Goal: Obtain resource: Download file/media

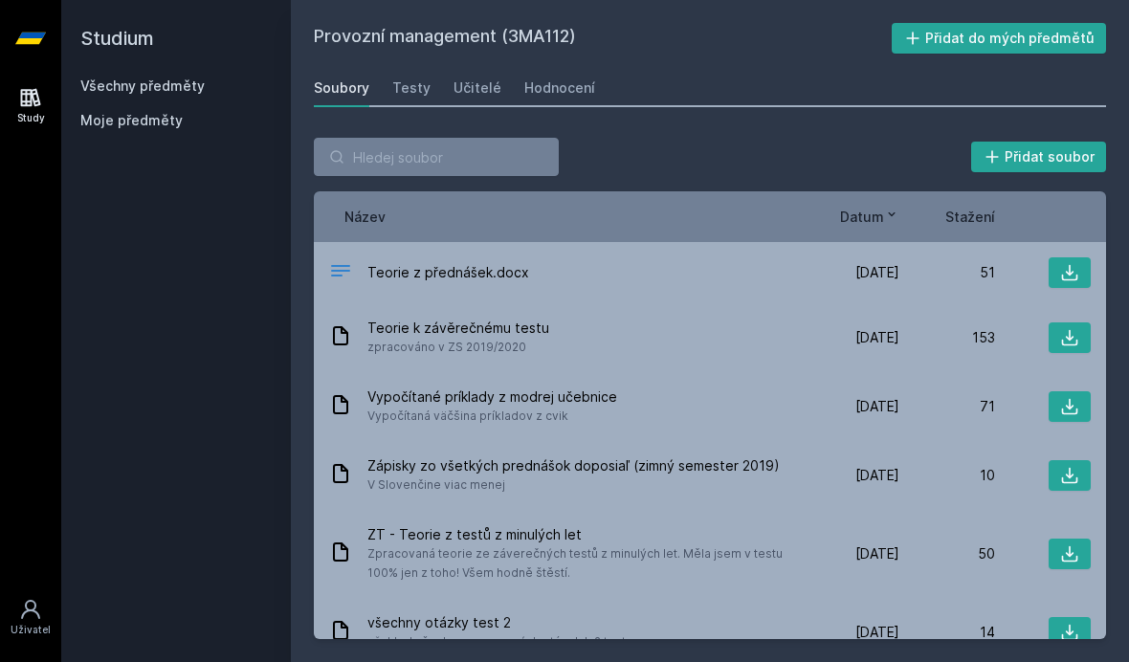
click at [25, 26] on icon at bounding box center [30, 38] width 31 height 77
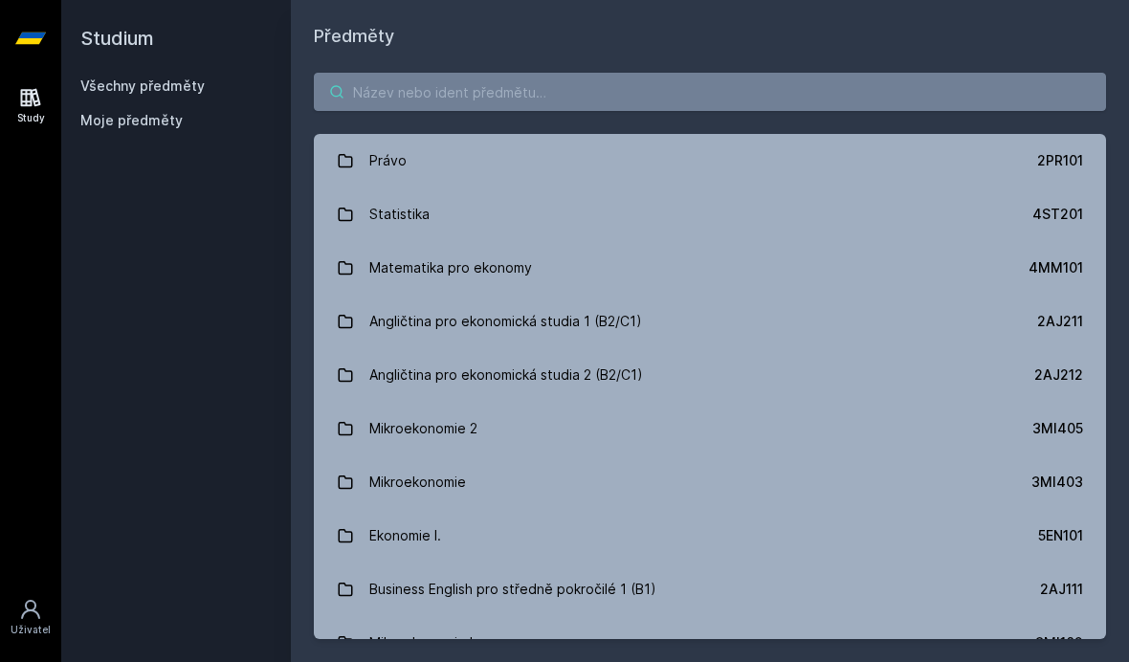
click at [690, 101] on input "search" at bounding box center [710, 92] width 792 height 38
type input "4"
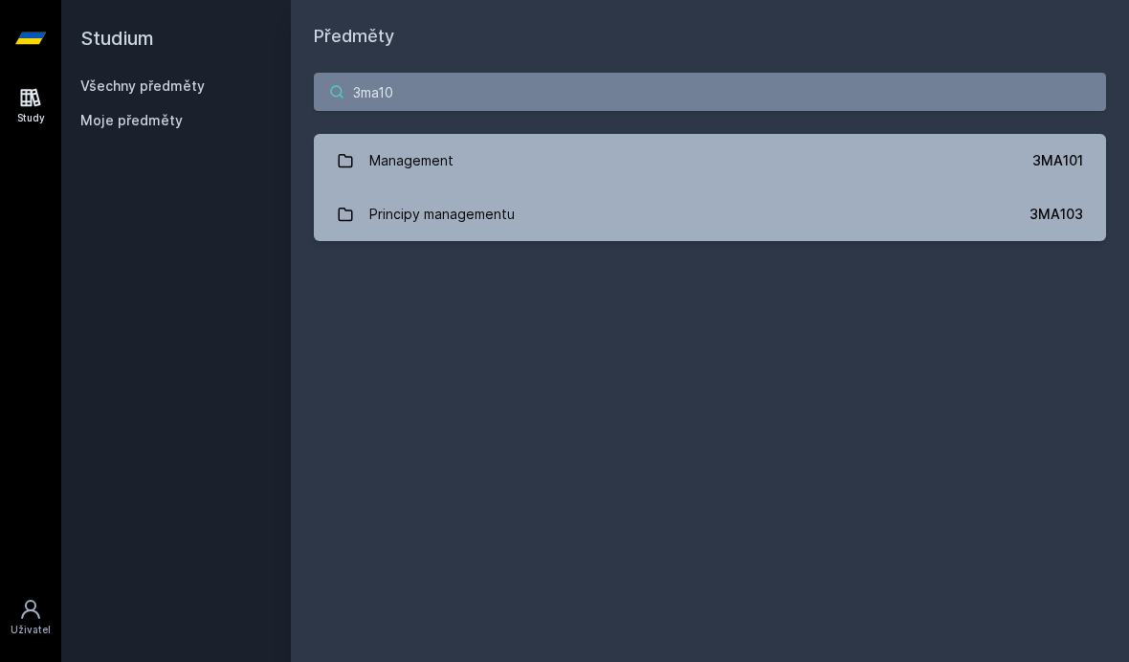
type input "3ma103"
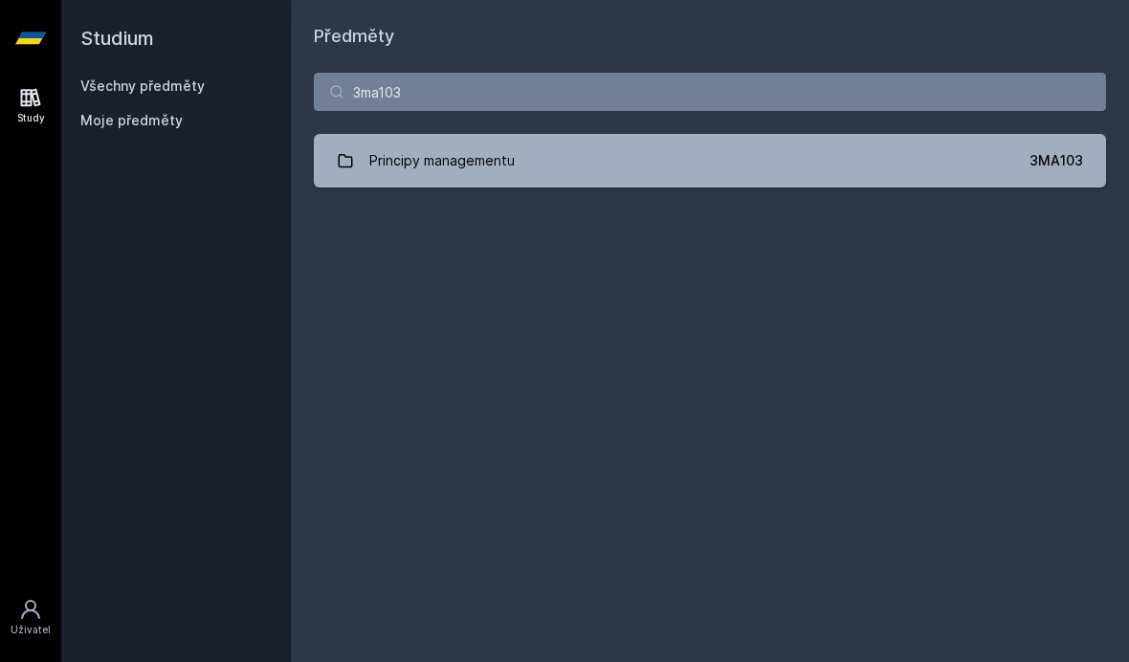
click at [587, 164] on link "Principy managementu 3MA103" at bounding box center [710, 161] width 792 height 54
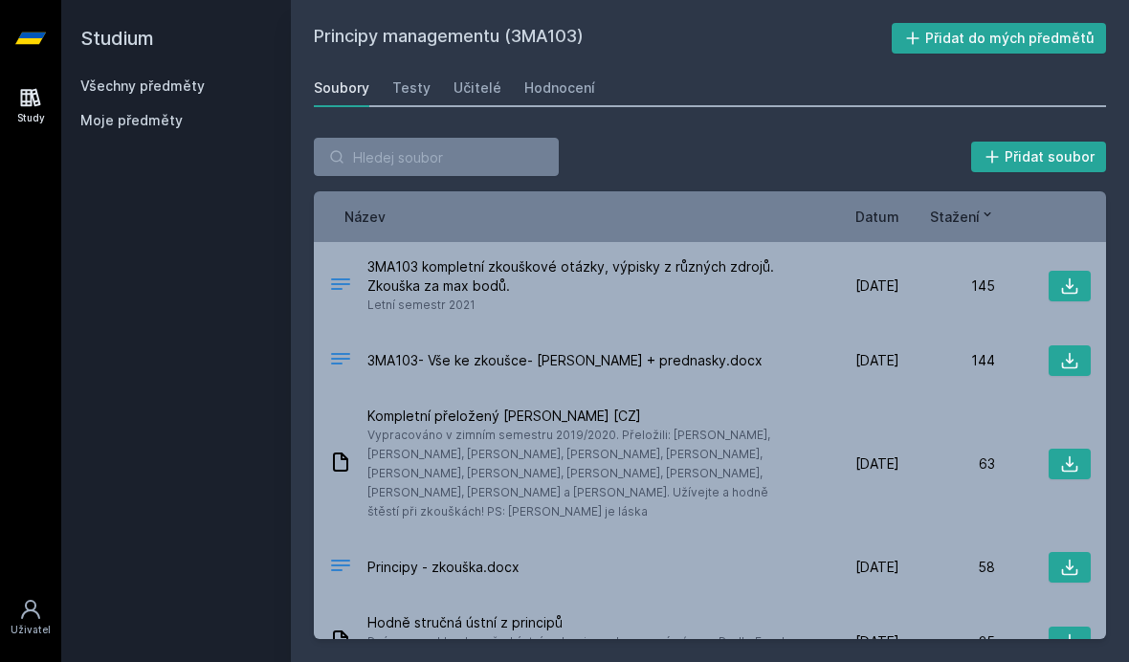
click at [972, 214] on span "Stažení" at bounding box center [955, 217] width 50 height 20
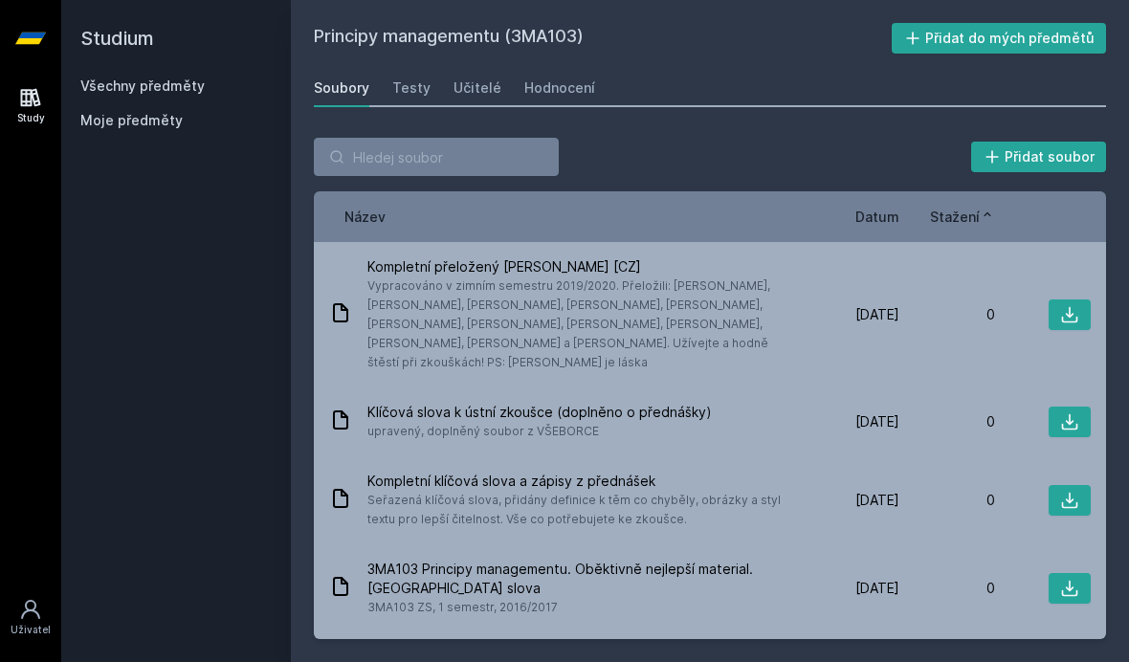
click at [968, 209] on span "Stažení" at bounding box center [955, 217] width 50 height 20
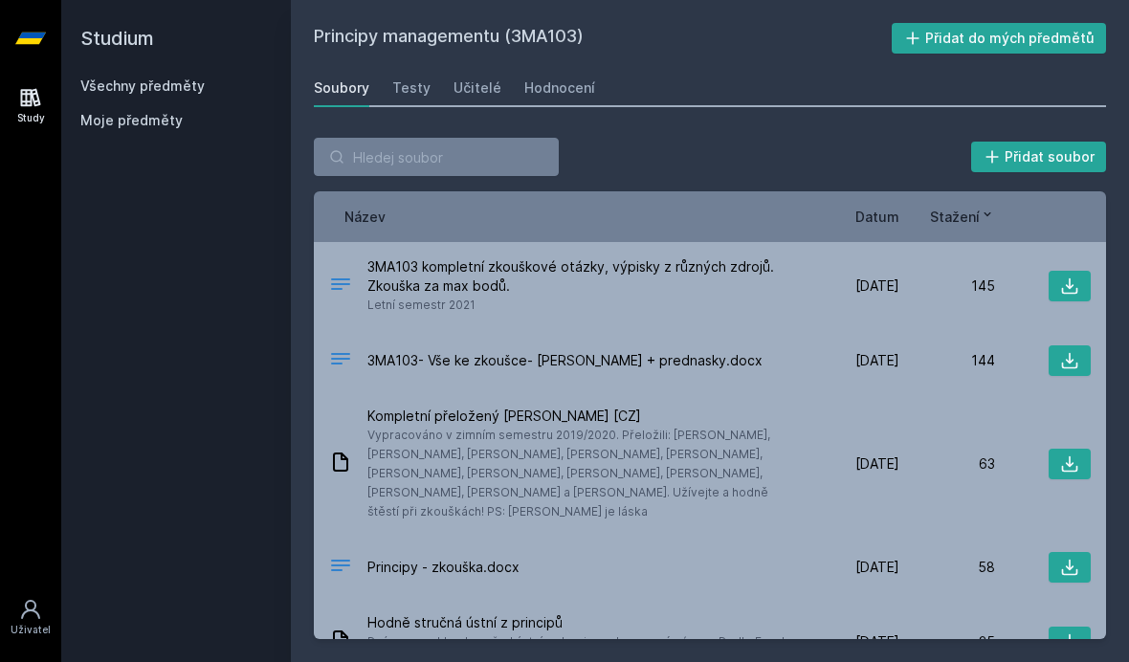
click at [871, 216] on span "Datum" at bounding box center [877, 217] width 44 height 20
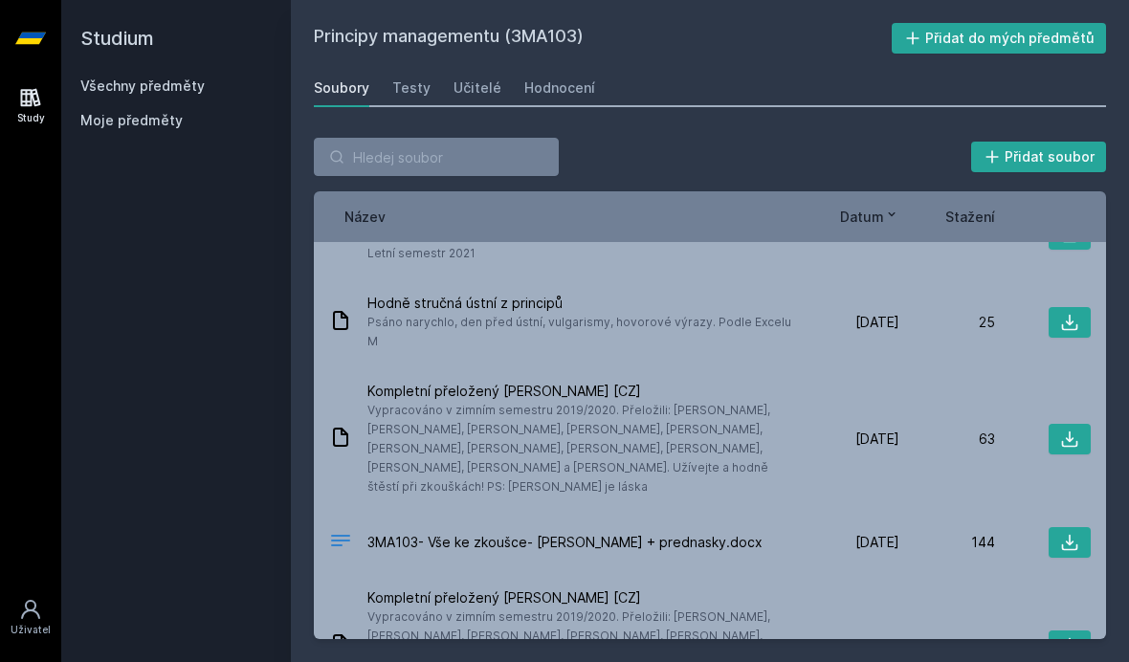
scroll to position [127, 0]
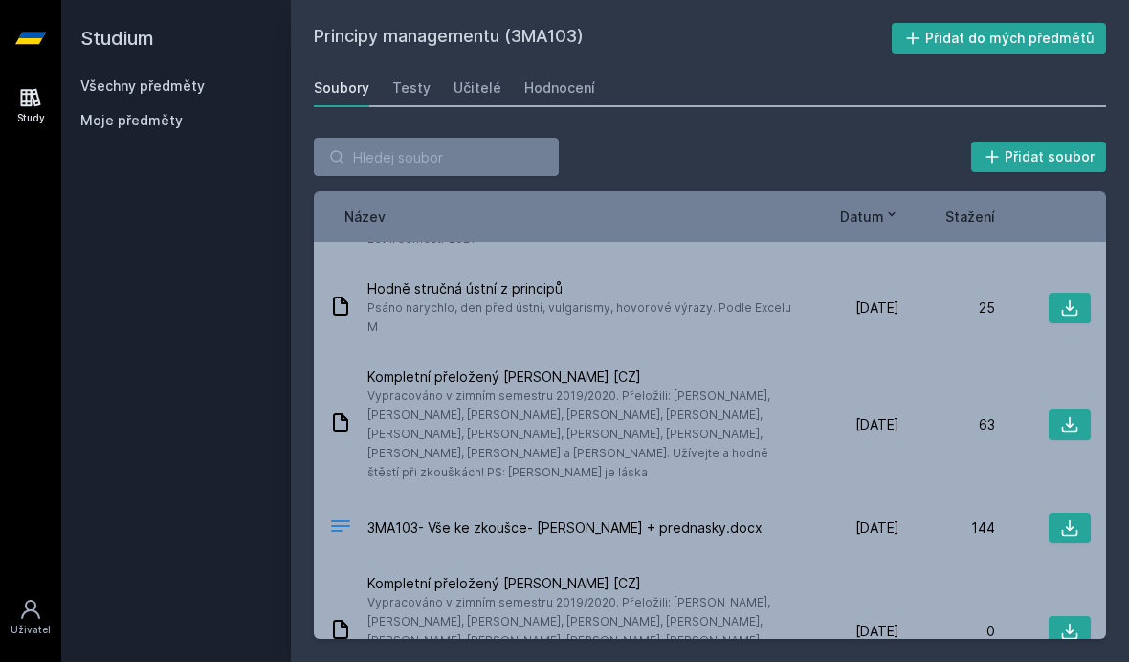
click at [1050, 409] on button at bounding box center [1070, 424] width 42 height 31
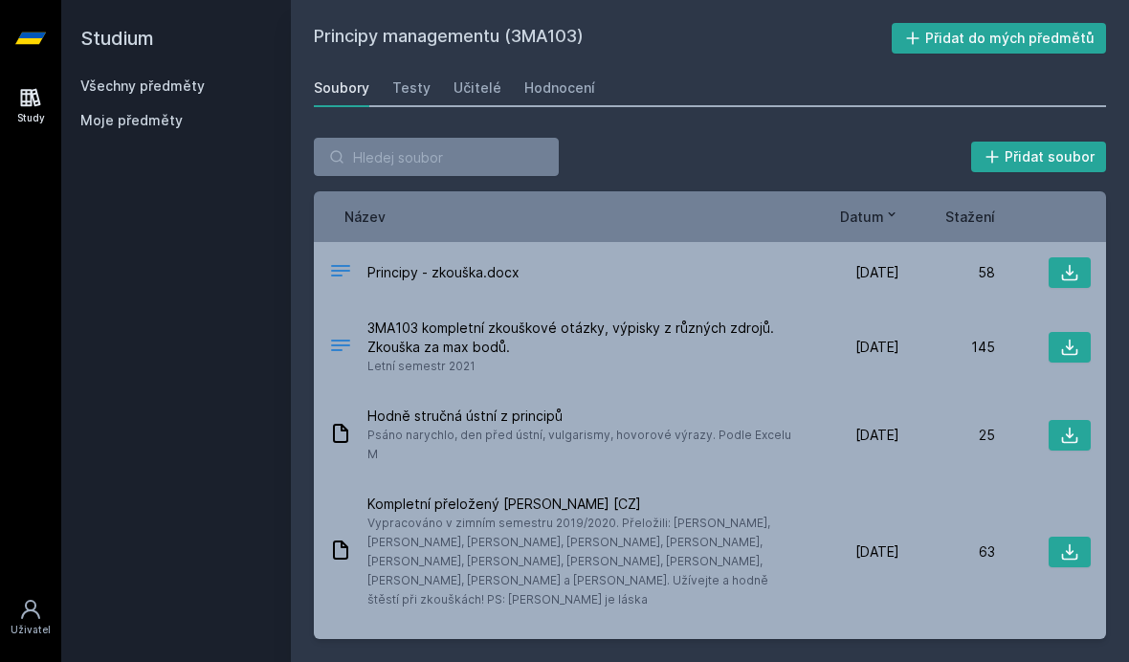
scroll to position [0, 0]
click at [1063, 268] on icon at bounding box center [1069, 272] width 19 height 19
click at [873, 207] on span "Datum" at bounding box center [862, 217] width 44 height 20
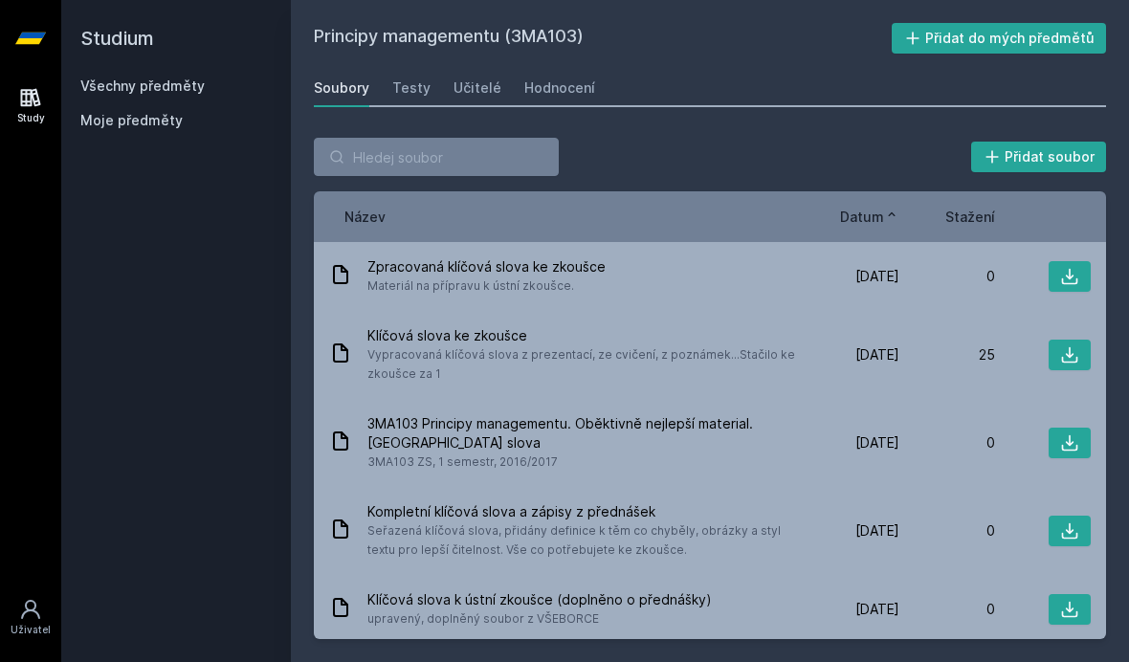
click at [874, 219] on span "Datum" at bounding box center [862, 217] width 44 height 20
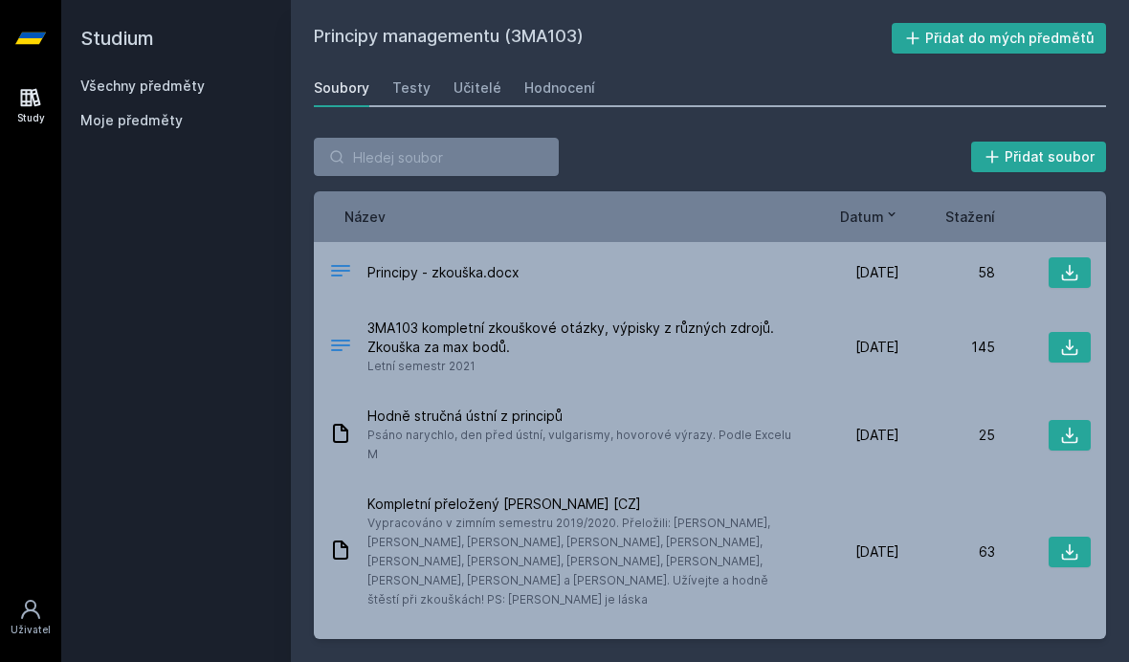
click at [984, 214] on span "Stažení" at bounding box center [970, 217] width 50 height 20
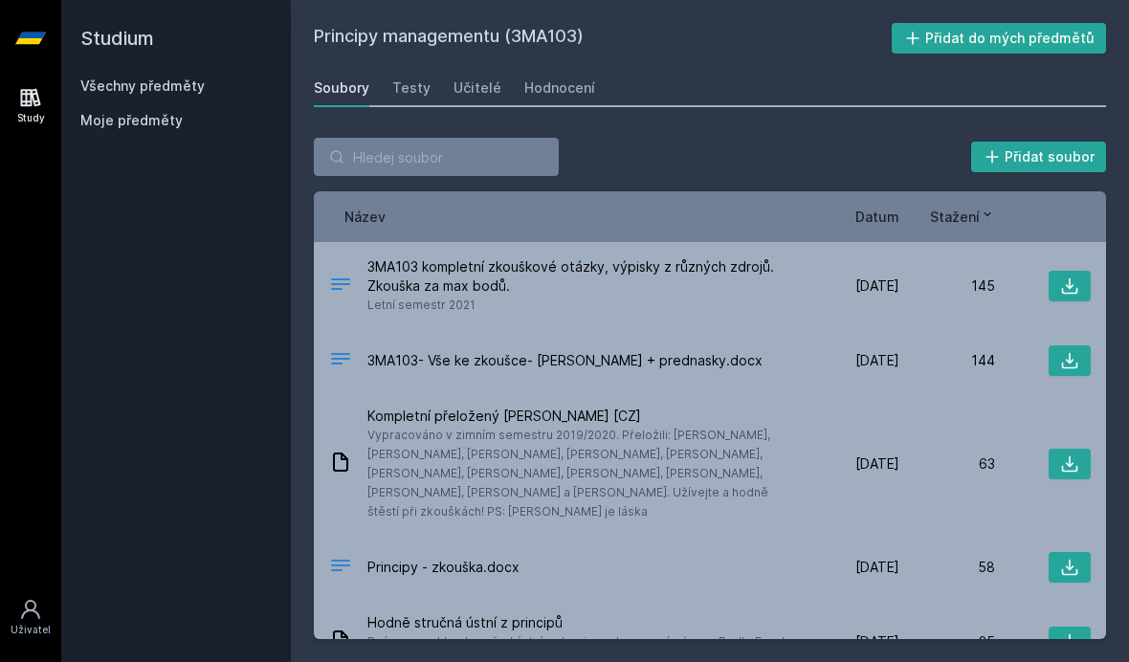
click at [1070, 284] on icon at bounding box center [1070, 286] width 16 height 16
click at [1065, 361] on icon at bounding box center [1069, 360] width 19 height 19
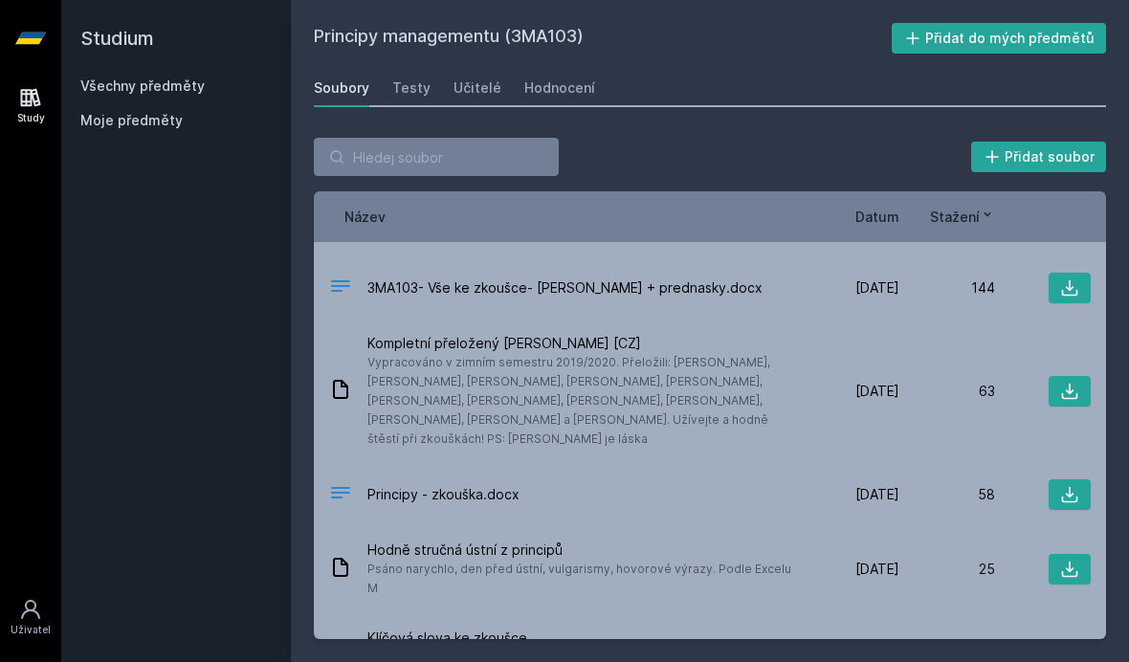
scroll to position [75, 0]
click at [1072, 560] on icon at bounding box center [1070, 568] width 16 height 16
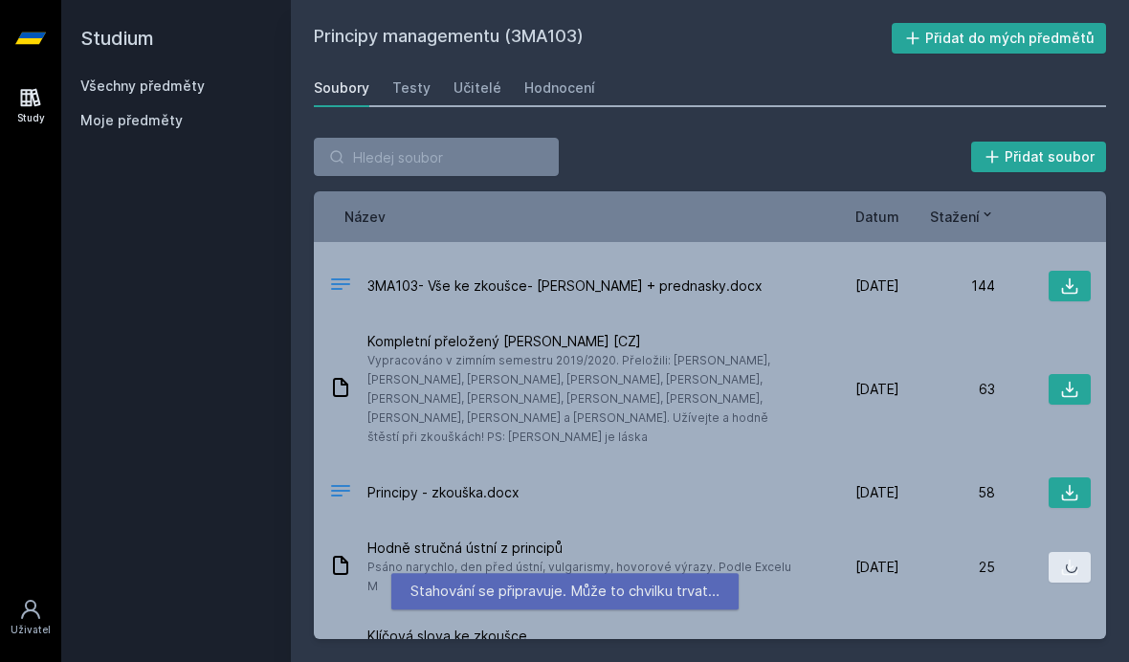
click at [1062, 558] on icon at bounding box center [1069, 567] width 19 height 19
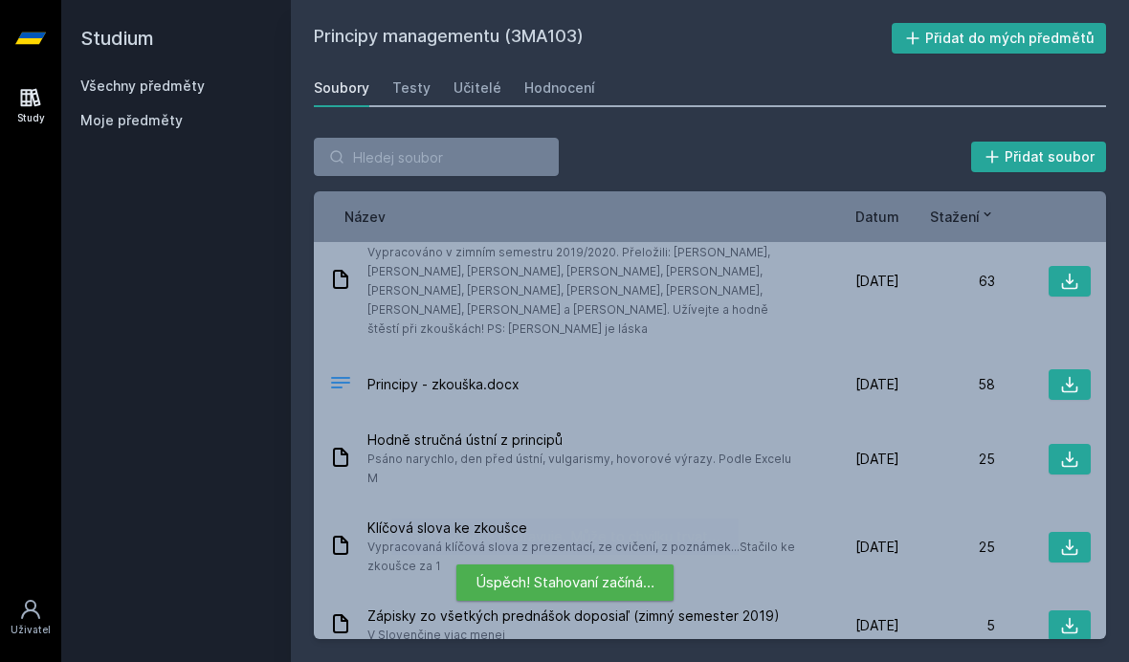
scroll to position [185, 0]
click at [1069, 536] on icon at bounding box center [1069, 545] width 19 height 19
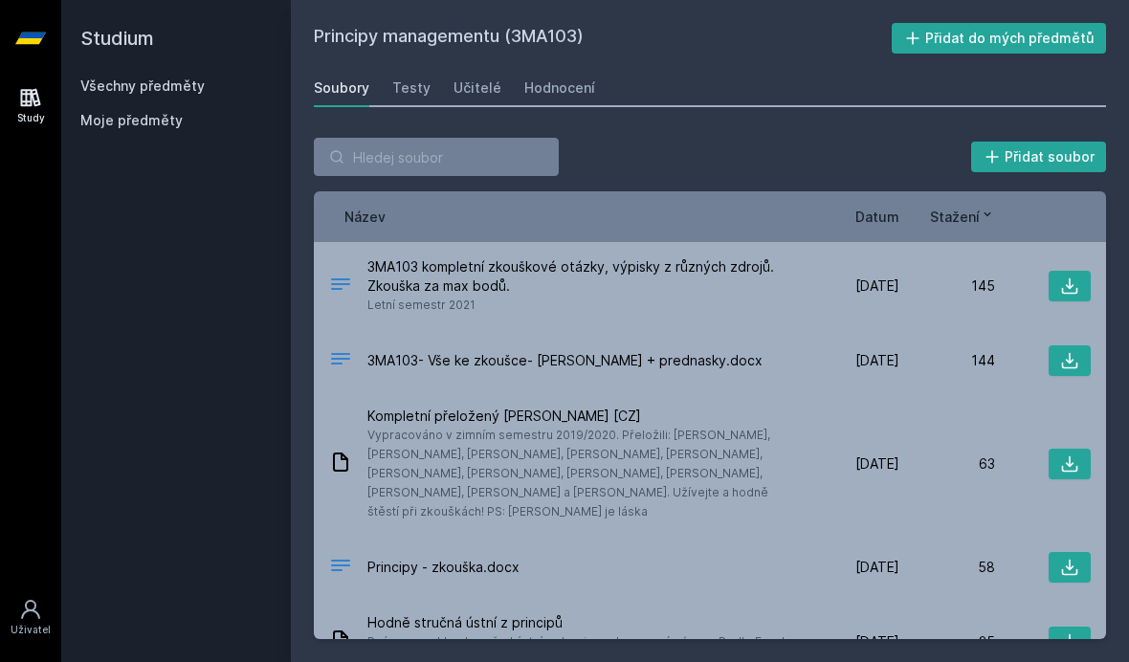
scroll to position [0, 0]
